Goal: Transaction & Acquisition: Purchase product/service

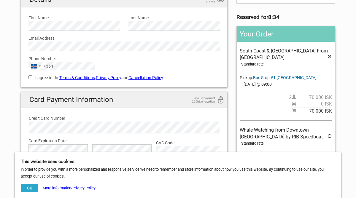
scroll to position [62, 0]
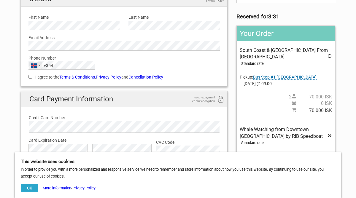
click at [42, 65] on div "Iceland +354" at bounding box center [36, 66] width 14 height 8
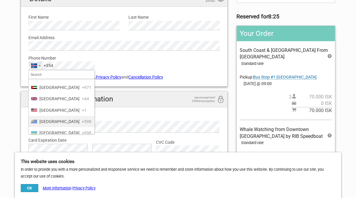
scroll to position [2670, 0]
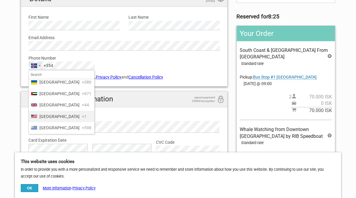
click at [43, 113] on span "United States" at bounding box center [60, 116] width 40 height 7
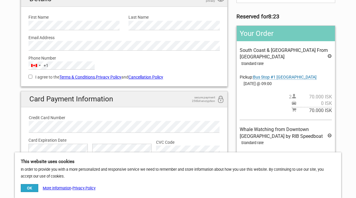
click at [44, 66] on div "+1" at bounding box center [46, 65] width 5 height 7
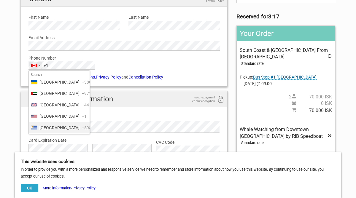
scroll to position [2694, 0]
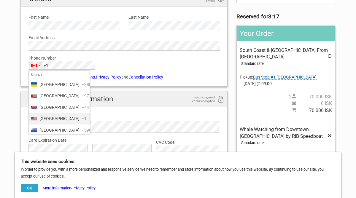
click at [53, 119] on span "United States" at bounding box center [60, 119] width 40 height 7
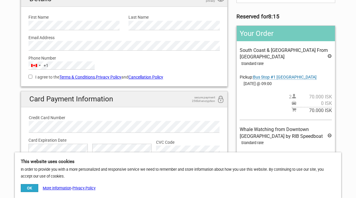
click at [43, 65] on button "Canada +1 +1" at bounding box center [39, 66] width 20 height 8
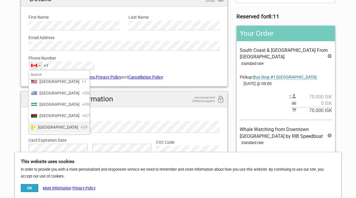
scroll to position [2720, 0]
click at [36, 92] on div "List of countries" at bounding box center [34, 93] width 6 height 3
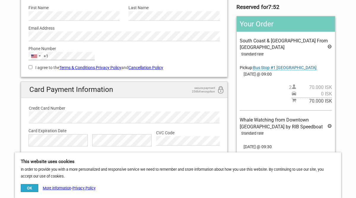
scroll to position [74, 0]
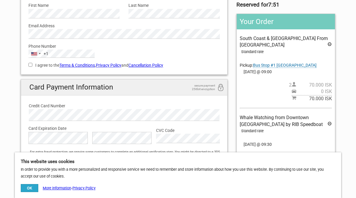
click at [31, 65] on input "I agree to the Terms & Conditions , Privacy Policy and Cancellation Policy" at bounding box center [31, 65] width 4 height 4
checkbox input "true"
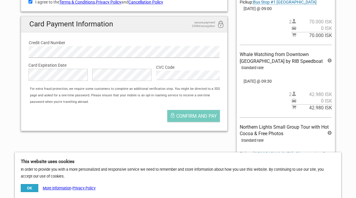
scroll to position [162, 0]
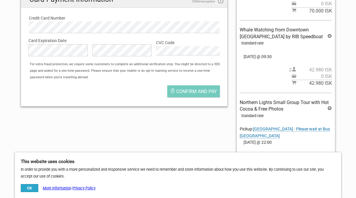
click at [178, 143] on div "English Español Deutsch Reserved for 5:00 Your Order South Coast & Katla Ice Ca…" at bounding box center [178, 56] width 324 height 331
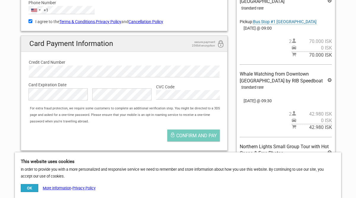
scroll to position [118, 0]
click at [186, 134] on span "Confirm and pay" at bounding box center [196, 136] width 41 height 6
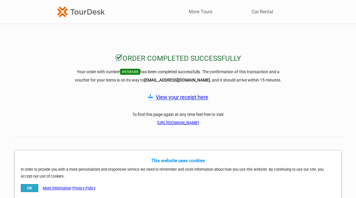
click at [195, 98] on link "View your receipt here" at bounding box center [182, 97] width 53 height 6
